Goal: Information Seeking & Learning: Learn about a topic

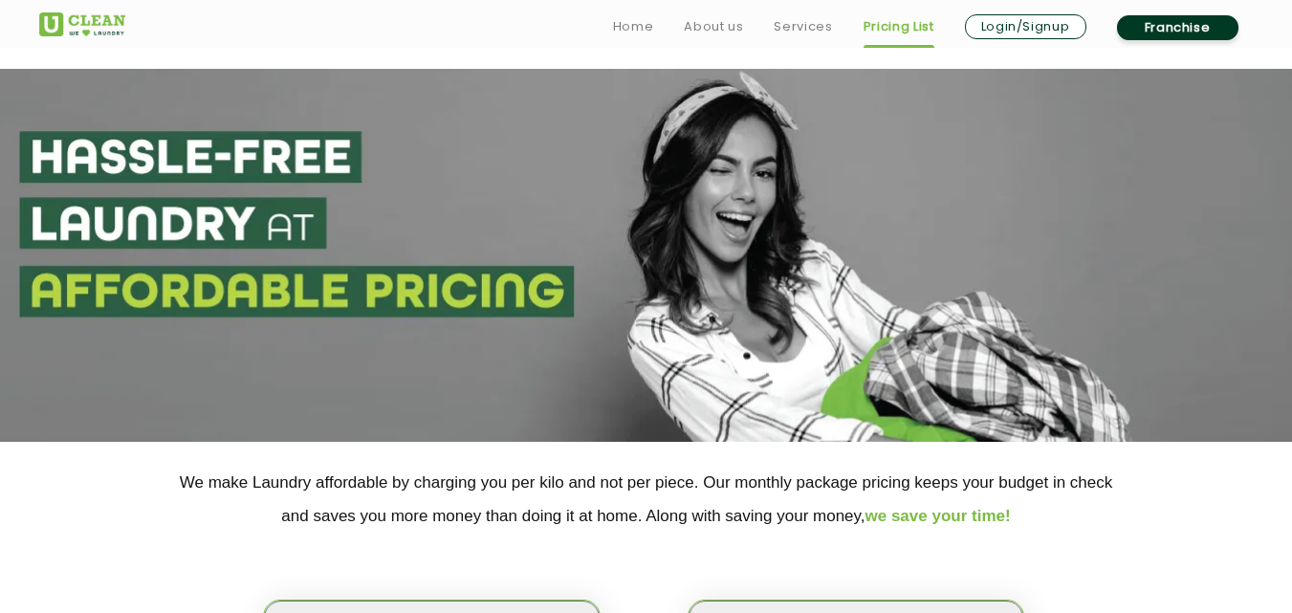
select select "1"
select select "425"
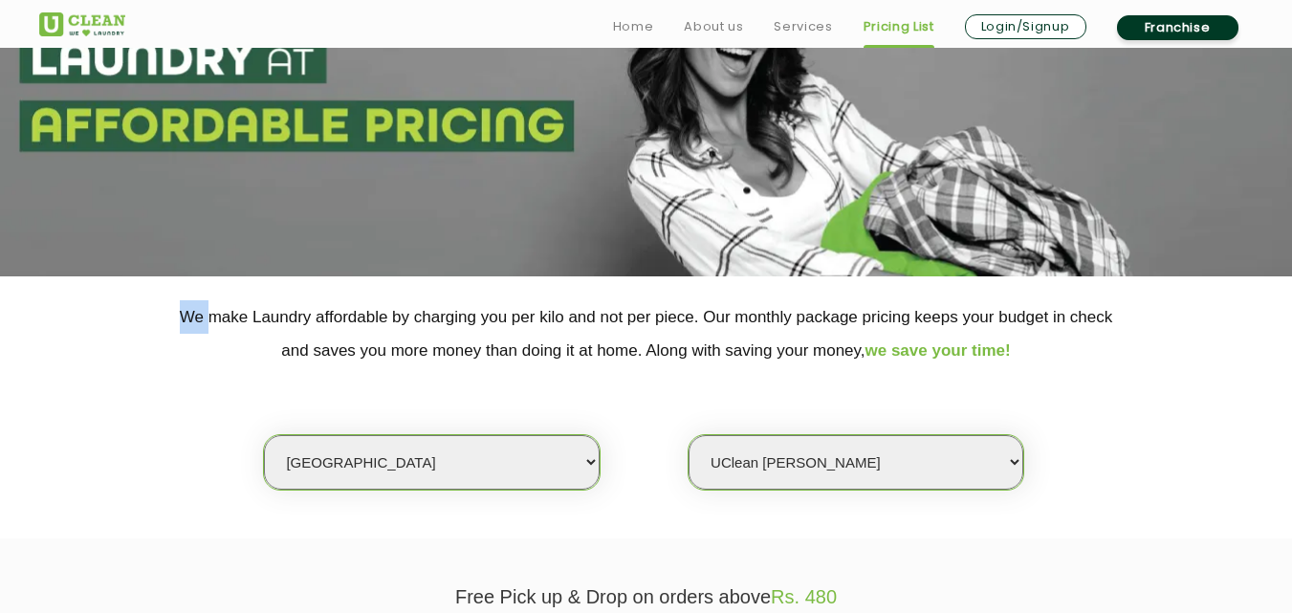
click at [525, 466] on select "Select city [GEOGRAPHIC_DATA] [GEOGRAPHIC_DATA] [GEOGRAPHIC_DATA] [GEOGRAPHIC_D…" at bounding box center [431, 462] width 335 height 55
select select "202"
click at [264, 435] on select "Select city [GEOGRAPHIC_DATA] [GEOGRAPHIC_DATA] [GEOGRAPHIC_DATA] [GEOGRAPHIC_D…" at bounding box center [431, 462] width 335 height 55
click at [754, 459] on select "Select Store [GEOGRAPHIC_DATA]" at bounding box center [855, 462] width 335 height 55
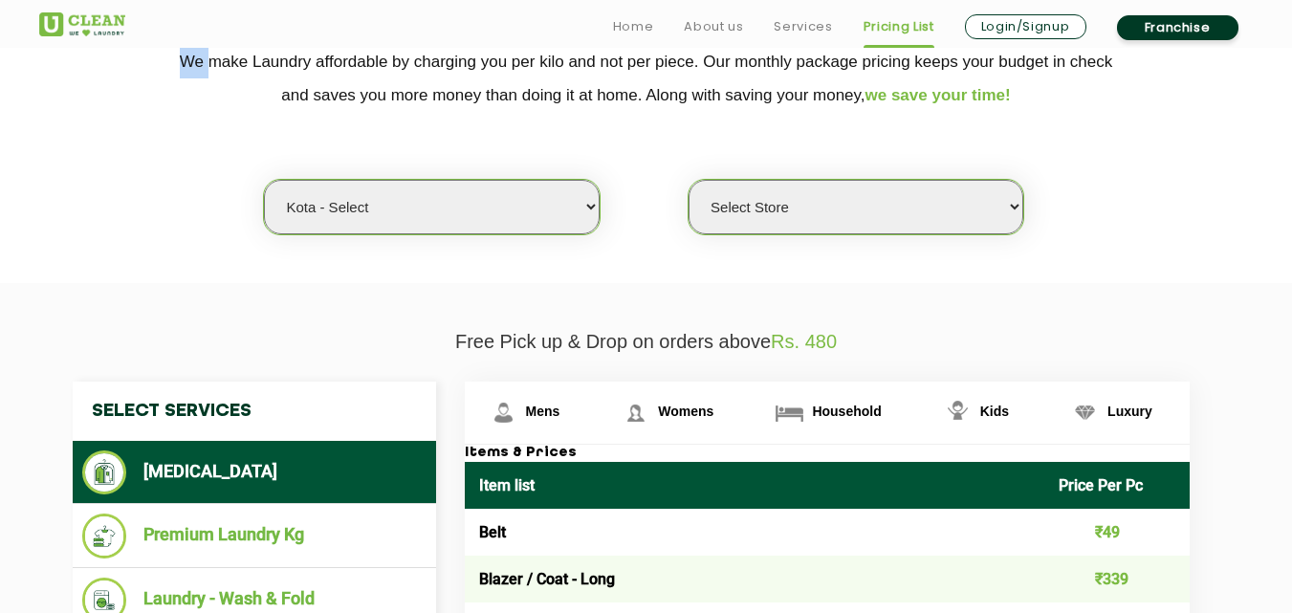
click at [758, 208] on select "Select Store [GEOGRAPHIC_DATA]" at bounding box center [855, 207] width 335 height 55
select select "598"
click at [688, 180] on select "Select Store [GEOGRAPHIC_DATA]" at bounding box center [855, 207] width 335 height 55
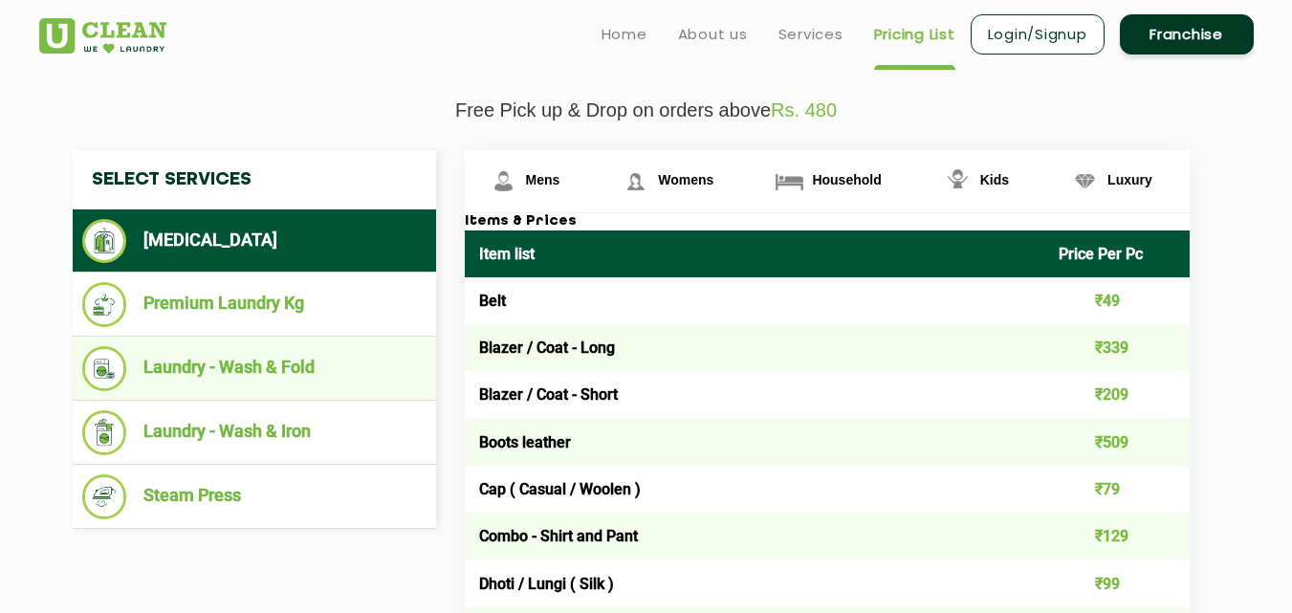
scroll to position [624, 0]
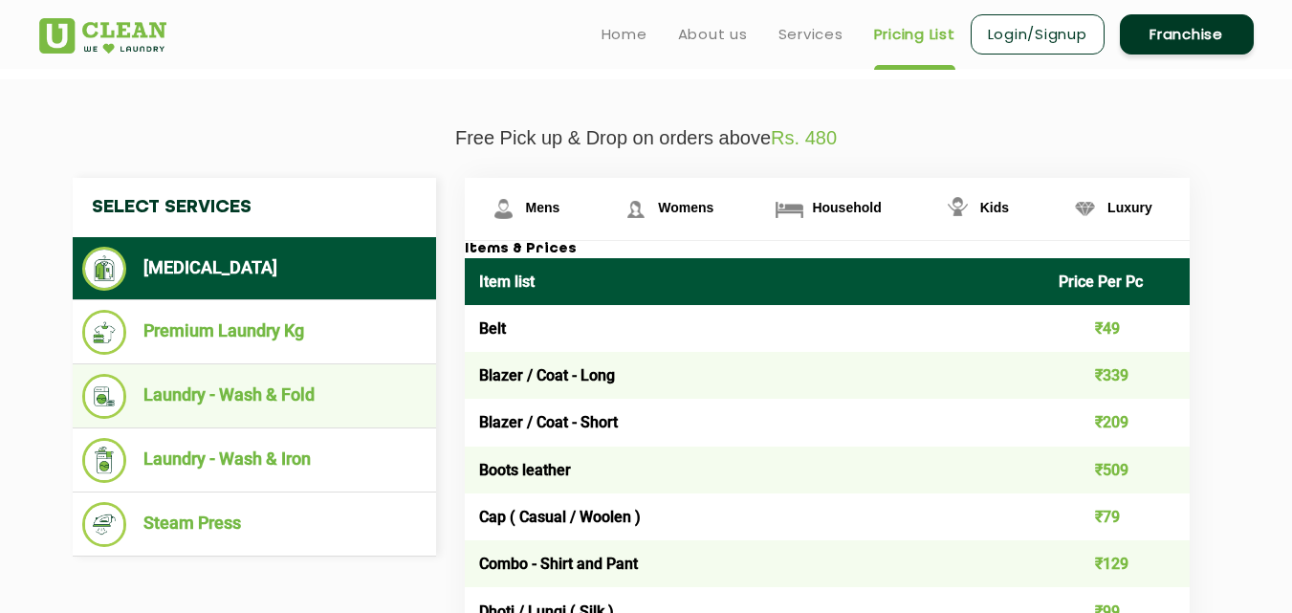
click at [310, 382] on li "Laundry - Wash & Fold" at bounding box center [254, 396] width 344 height 45
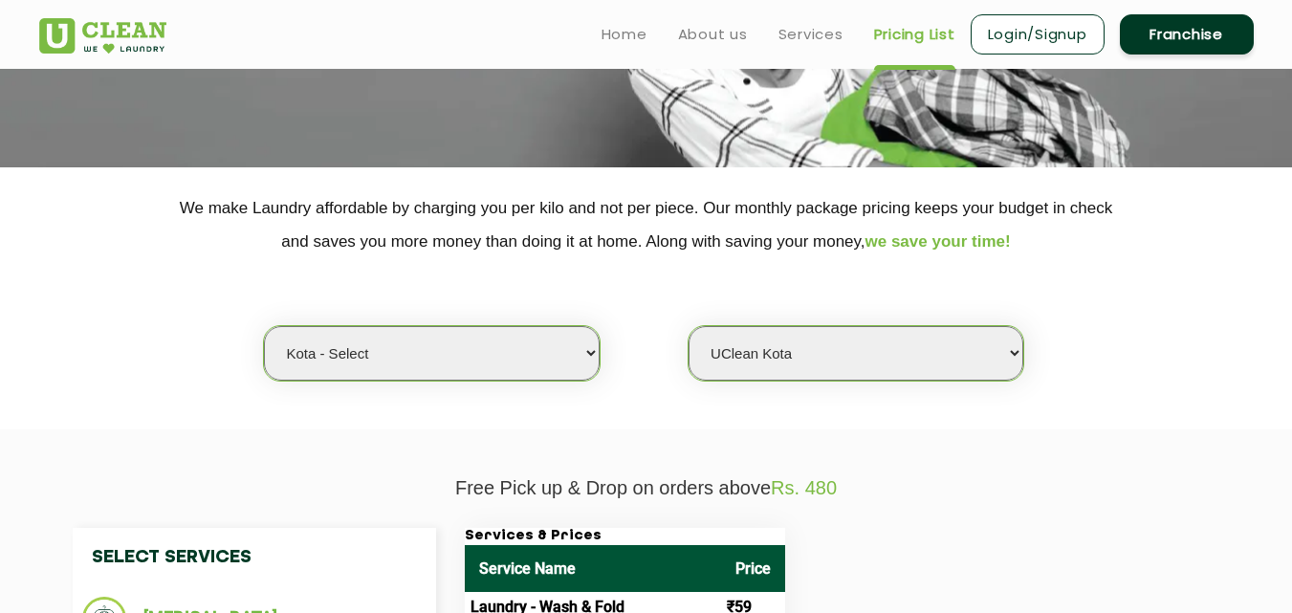
scroll to position [0, 0]
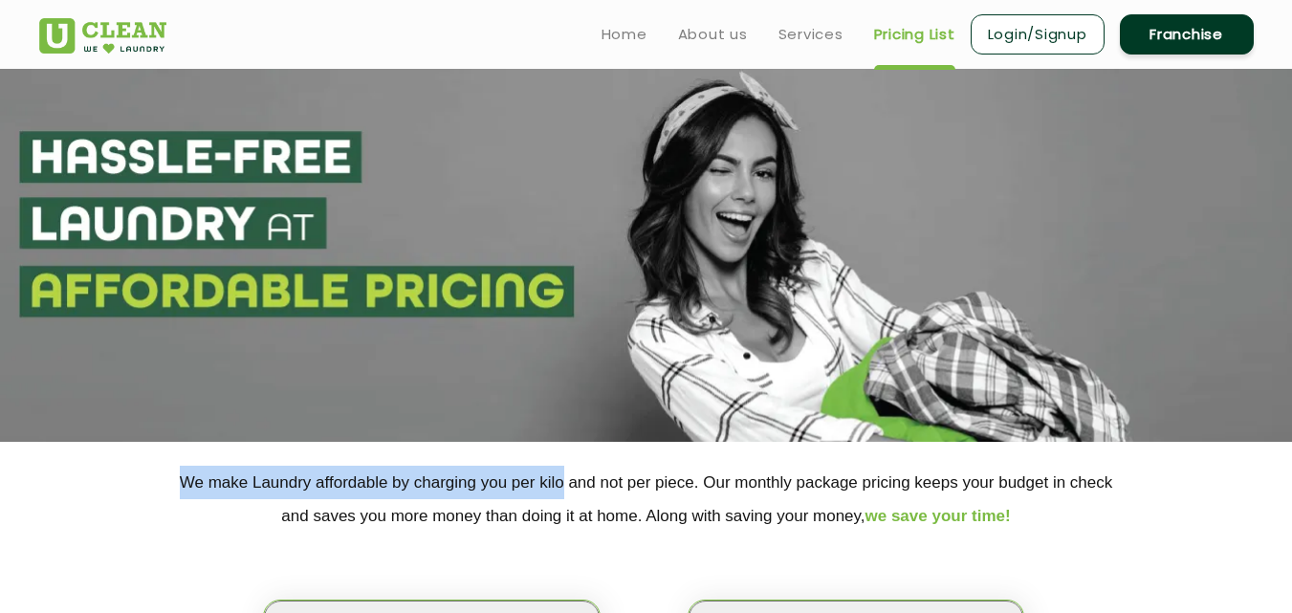
drag, startPoint x: 551, startPoint y: 439, endPoint x: 470, endPoint y: 310, distance: 152.0
